Goal: Obtain resource: Obtain resource

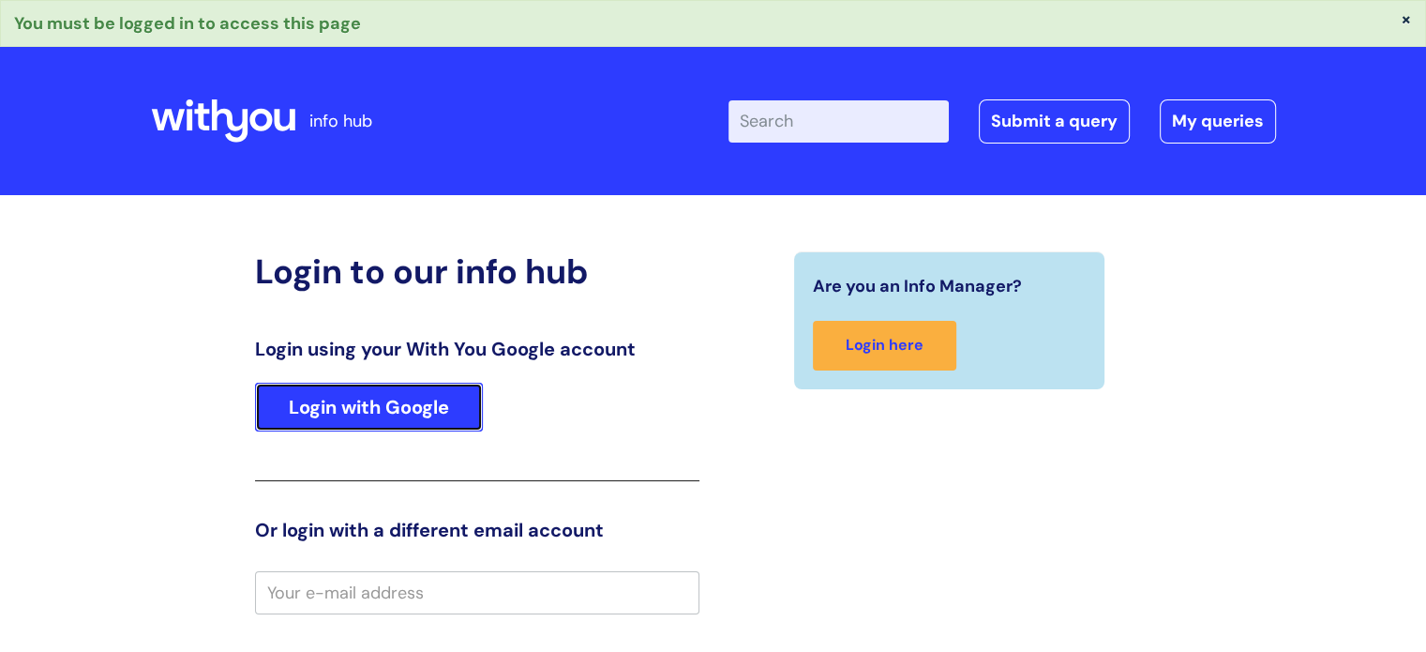
click at [379, 416] on link "Login with Google" at bounding box center [369, 407] width 228 height 49
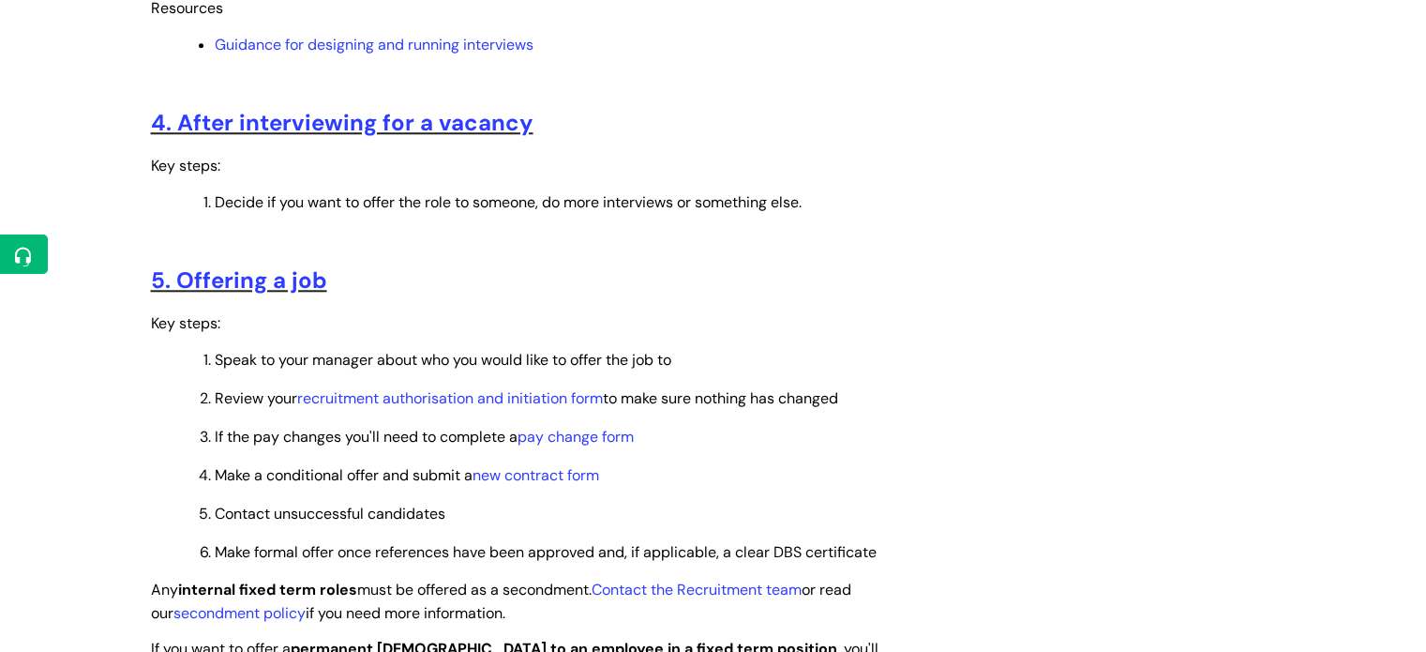
scroll to position [1875, 0]
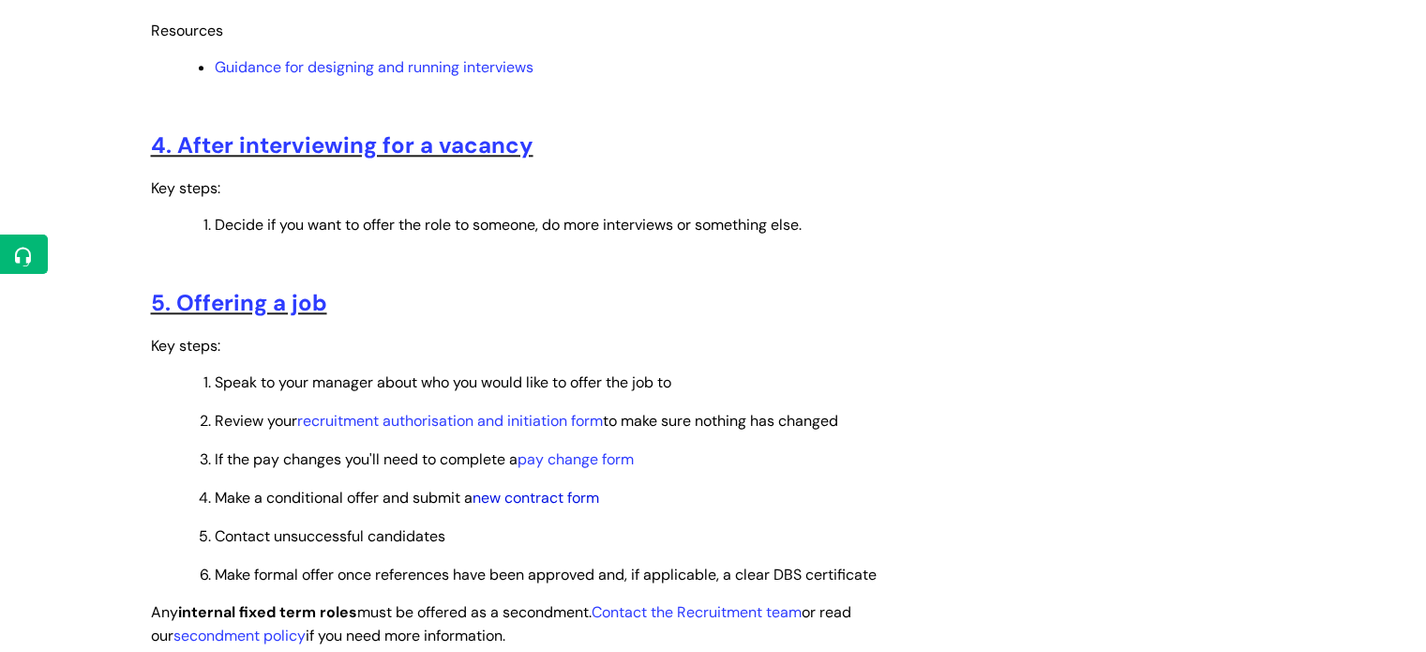
click at [537, 507] on link "new contract form" at bounding box center [536, 498] width 127 height 20
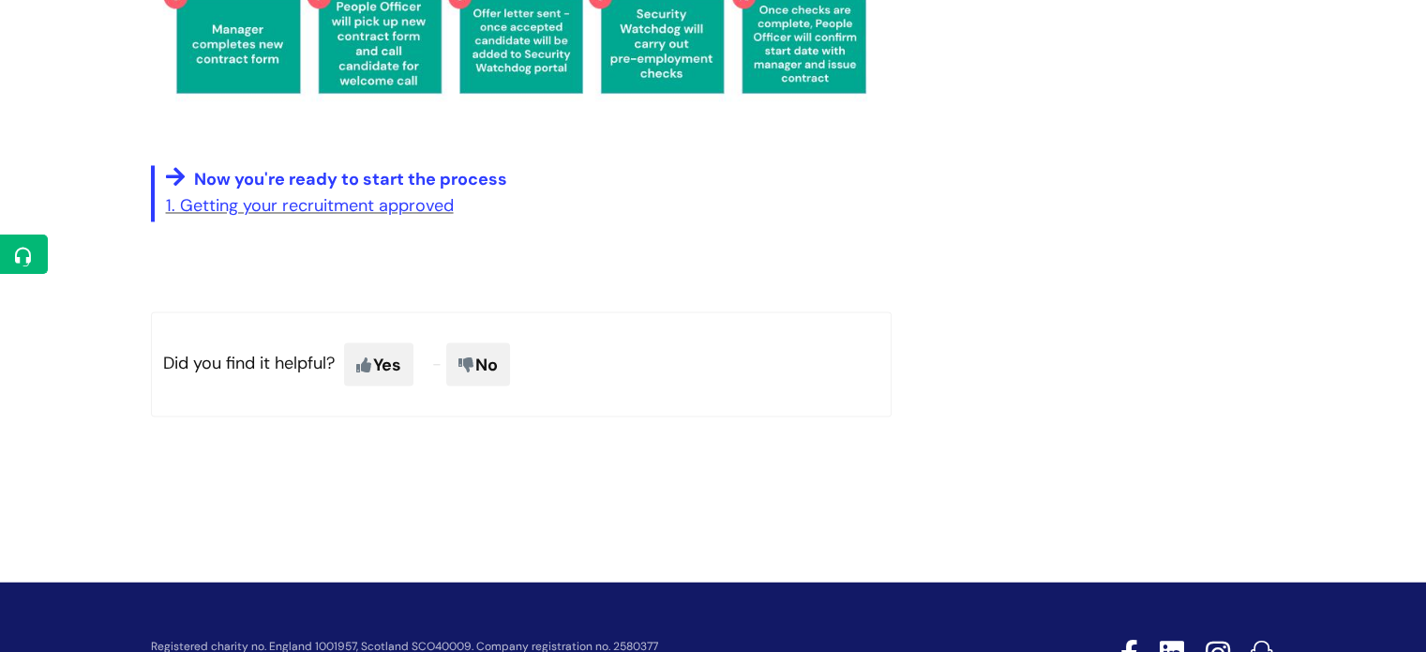
scroll to position [3282, 0]
